Goal: Book appointment/travel/reservation

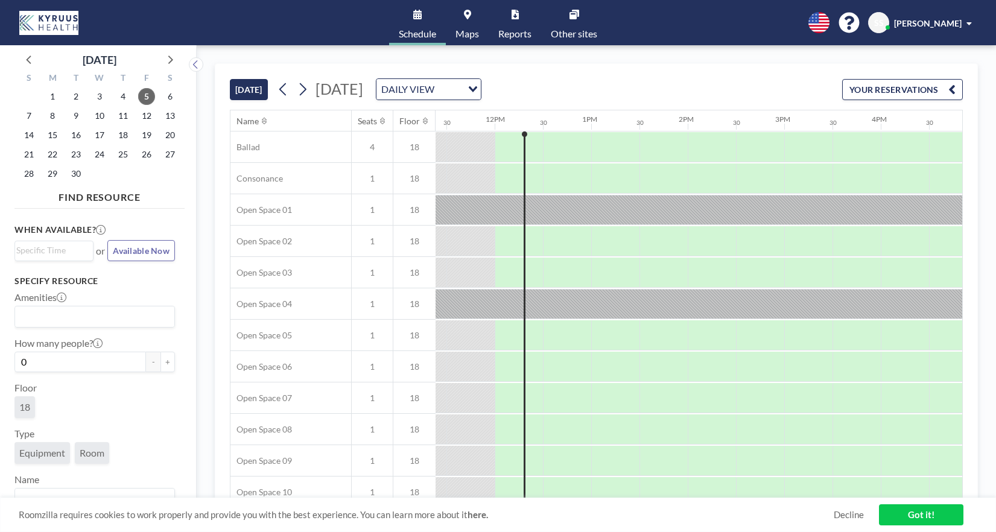
scroll to position [0, 1110]
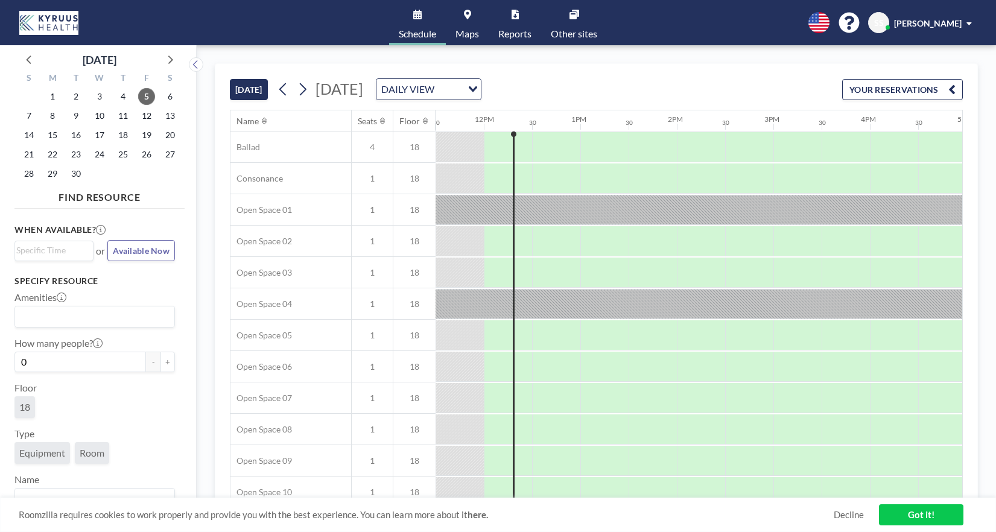
click at [462, 90] on div "DAILY VIEW" at bounding box center [419, 88] width 86 height 18
click at [466, 90] on input "Search for option" at bounding box center [422, 89] width 88 height 16
click at [565, 68] on div "[DATE] [DATE] DAILY VIEW Loading... YOUR RESERVATIONS" at bounding box center [596, 87] width 733 height 46
click at [121, 119] on span "11" at bounding box center [123, 115] width 17 height 17
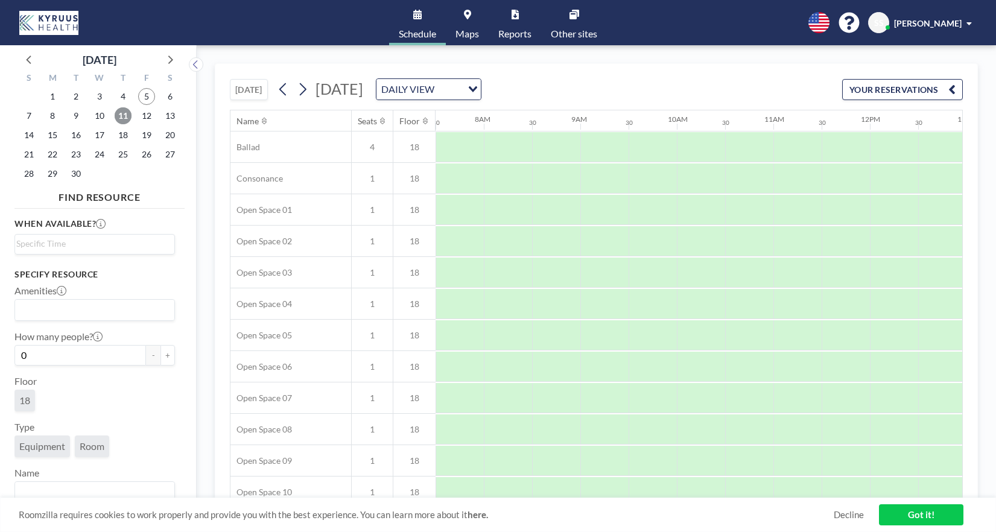
scroll to position [0, 0]
click at [464, 19] on icon at bounding box center [467, 15] width 7 height 10
